Goal: Task Accomplishment & Management: Manage account settings

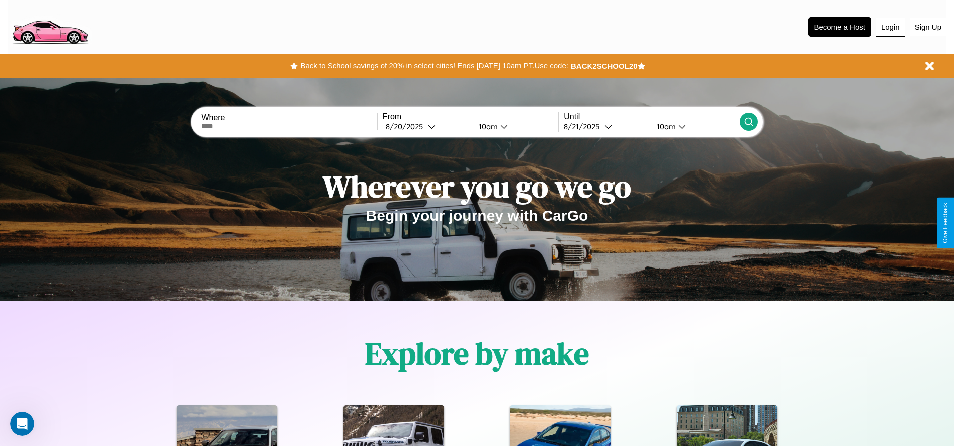
click at [890, 27] on button "Login" at bounding box center [890, 27] width 29 height 19
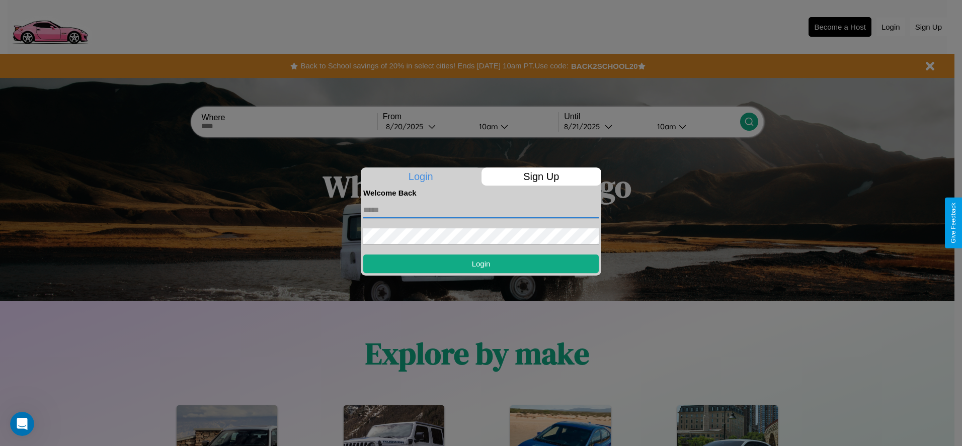
click at [481, 210] on input "text" at bounding box center [480, 210] width 235 height 16
type input "**********"
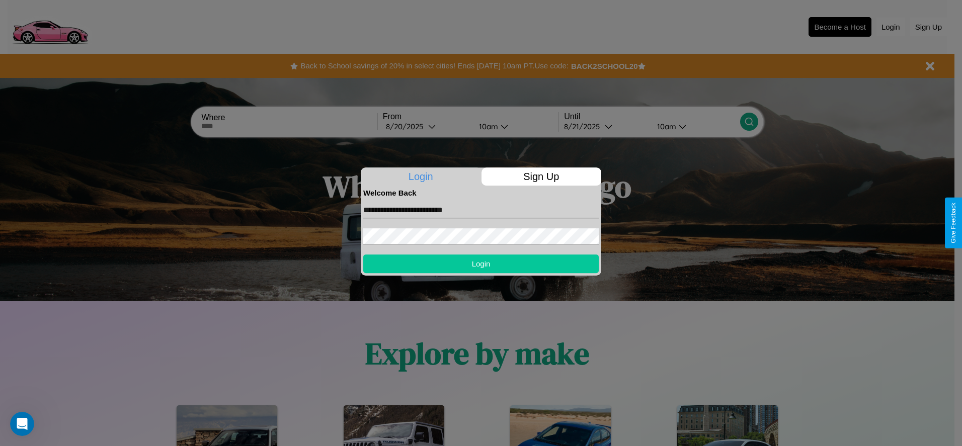
click at [481, 264] on button "Login" at bounding box center [480, 263] width 235 height 19
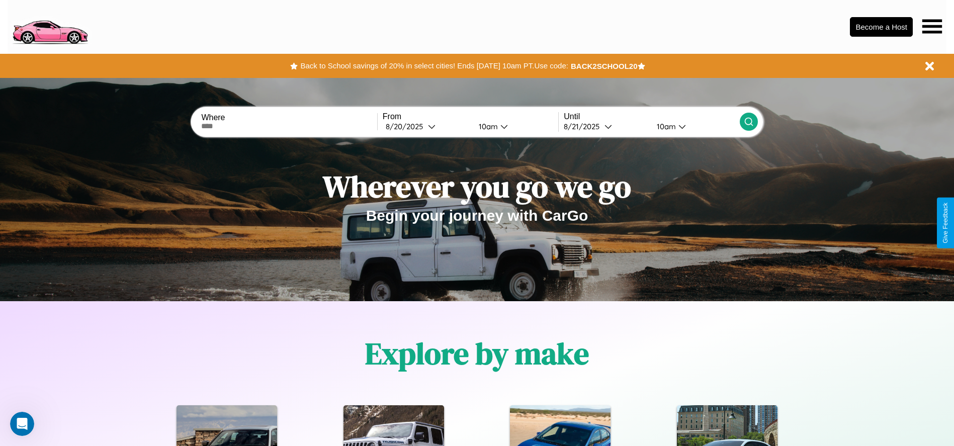
scroll to position [209, 0]
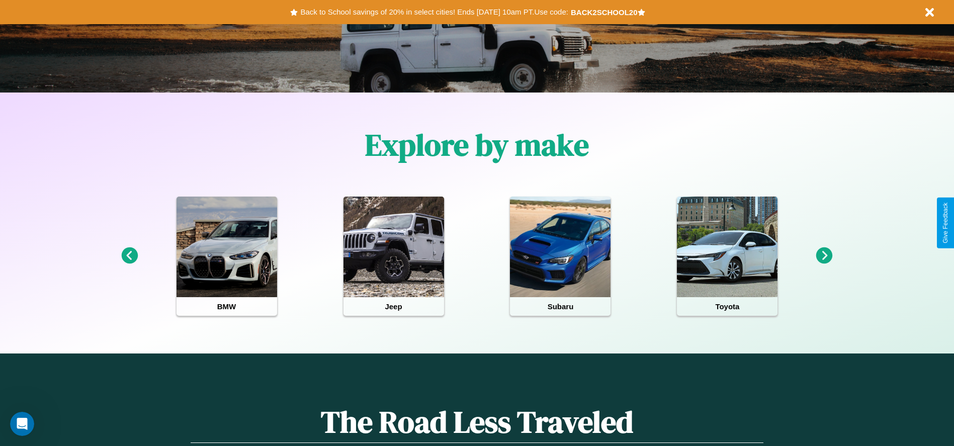
click at [824, 256] on icon at bounding box center [824, 255] width 17 height 17
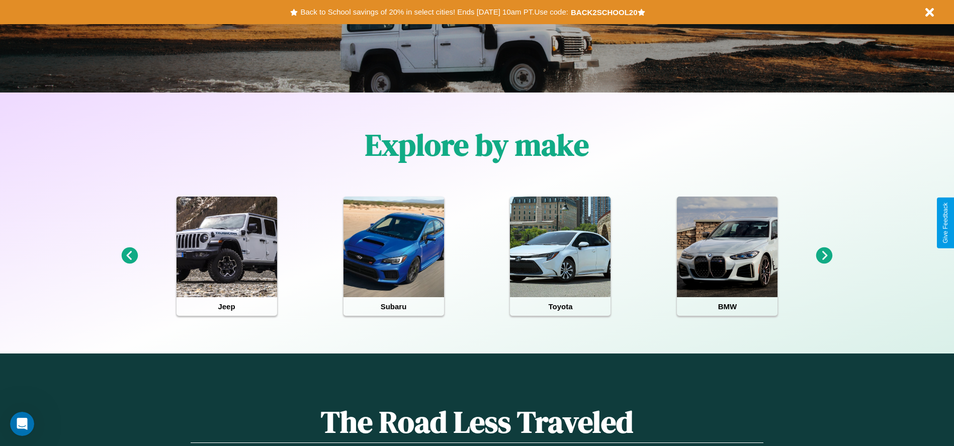
click at [824, 256] on icon at bounding box center [824, 255] width 17 height 17
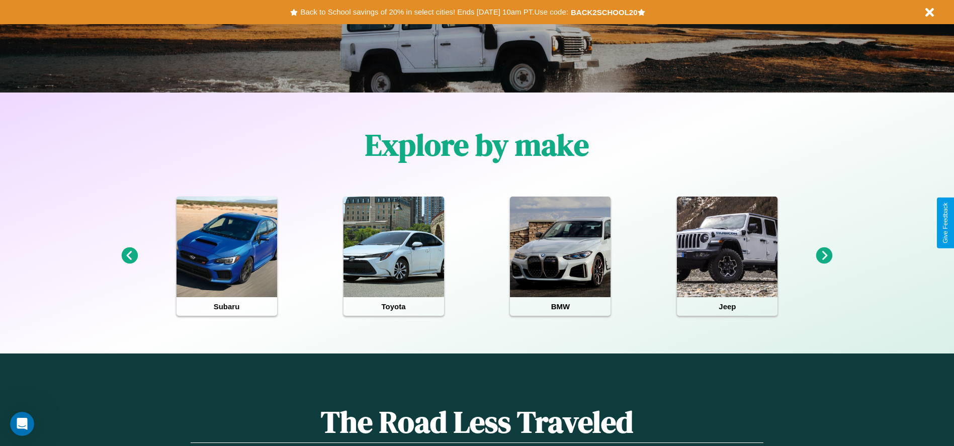
click at [824, 256] on icon at bounding box center [824, 255] width 17 height 17
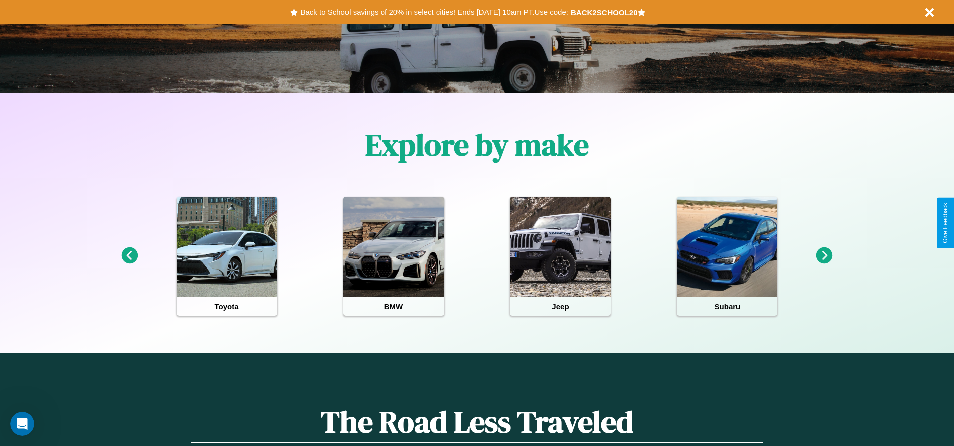
click at [129, 256] on icon at bounding box center [129, 255] width 17 height 17
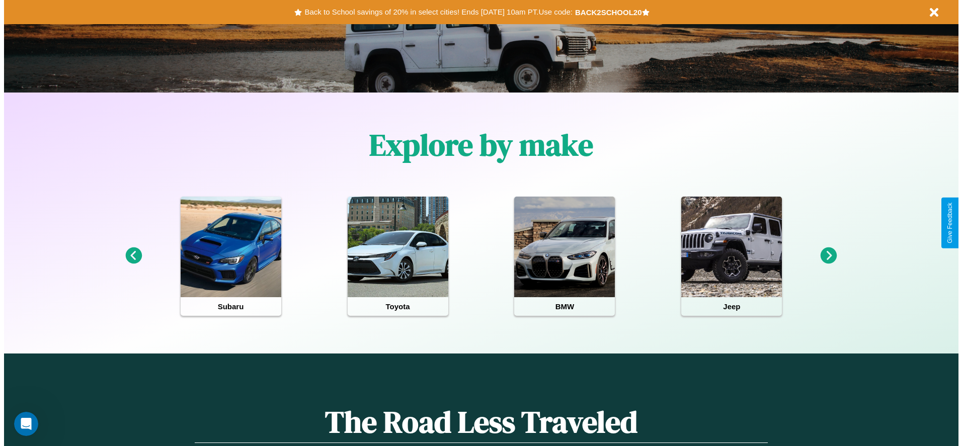
scroll to position [0, 0]
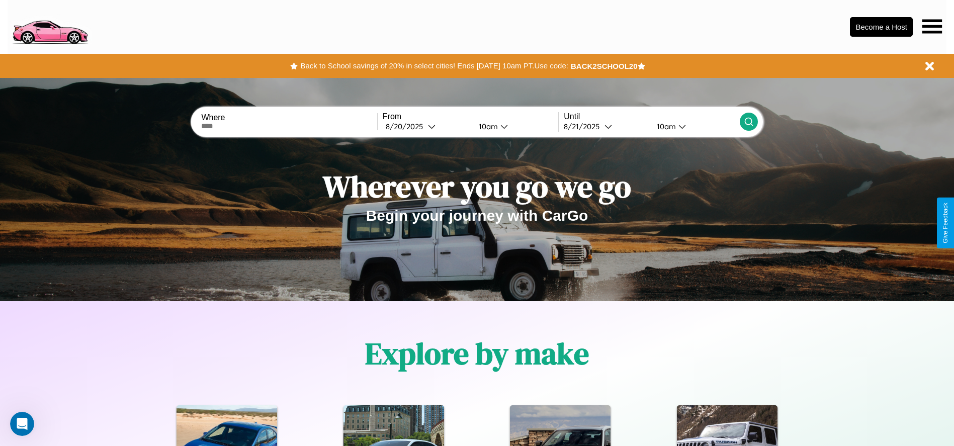
click at [932, 26] on icon at bounding box center [932, 26] width 20 height 14
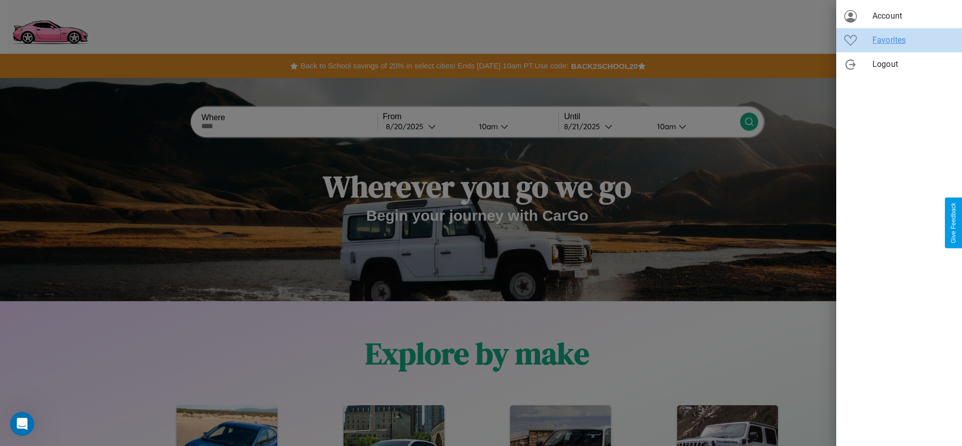
click at [899, 40] on span "Favorites" at bounding box center [912, 40] width 81 height 12
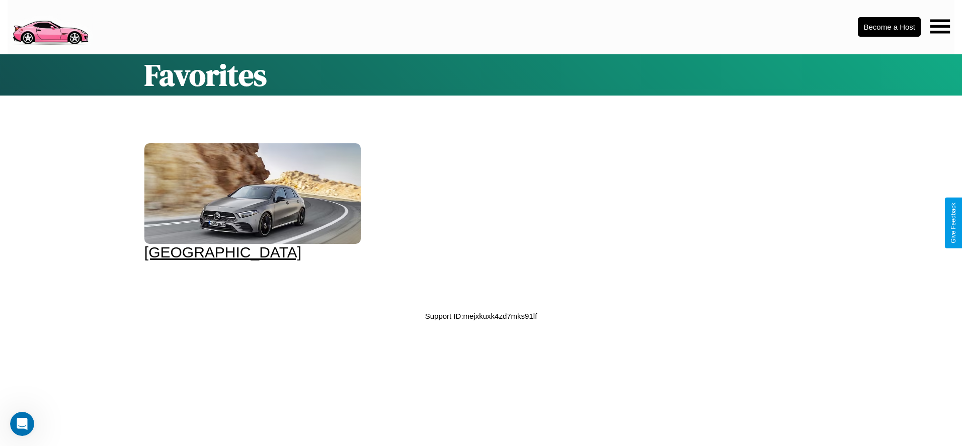
click at [251, 202] on div at bounding box center [252, 193] width 216 height 101
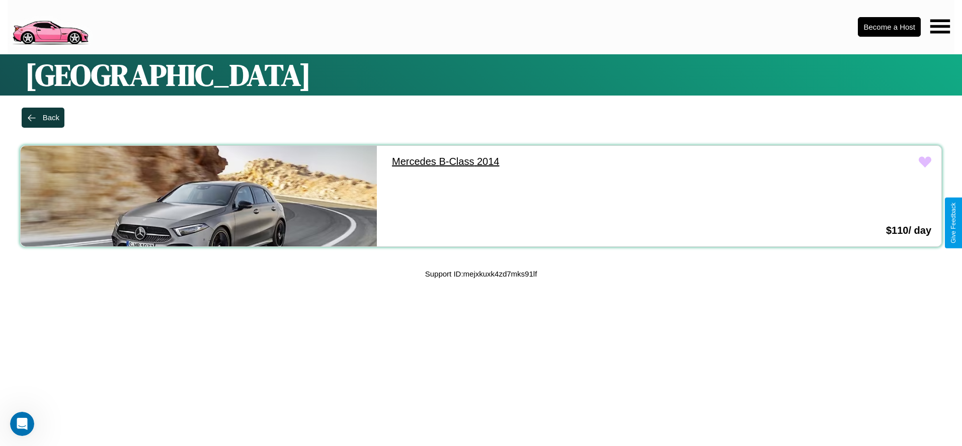
click at [555, 161] on link "Mercedes B-Class 2014" at bounding box center [560, 162] width 356 height 32
